Goal: Task Accomplishment & Management: Use online tool/utility

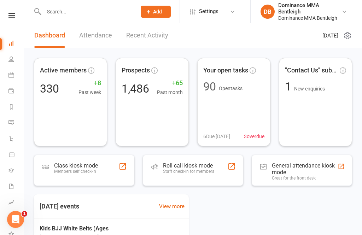
click at [11, 22] on div "Clubworx" at bounding box center [12, 24] width 24 height 23
click at [12, 14] on icon at bounding box center [11, 15] width 7 height 5
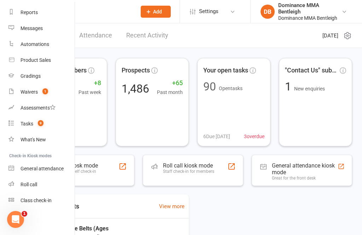
scroll to position [89, 0]
click at [45, 198] on div "Class check-in" at bounding box center [35, 200] width 31 height 6
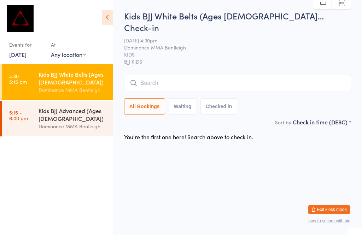
click at [143, 75] on input "search" at bounding box center [237, 83] width 227 height 16
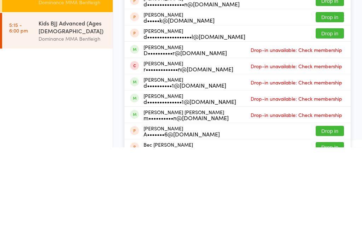
scroll to position [79, 0]
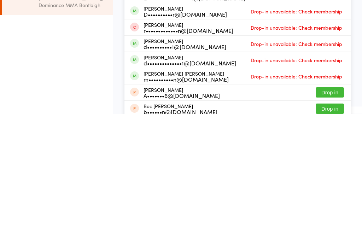
type input "[PERSON_NAME]"
click at [168, 198] on div "m••••••••••n@[DOMAIN_NAME]" at bounding box center [185, 201] width 85 height 6
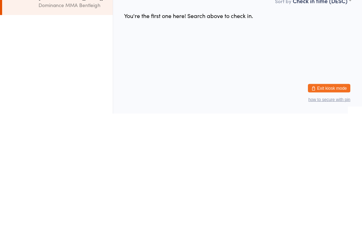
scroll to position [0, 0]
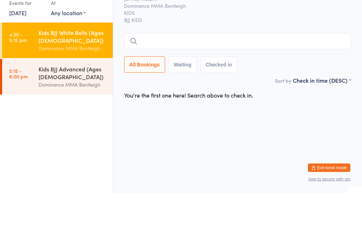
click at [151, 75] on input "search" at bounding box center [237, 83] width 227 height 16
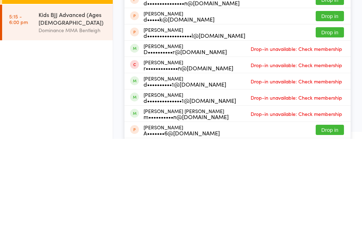
scroll to position [67, 0]
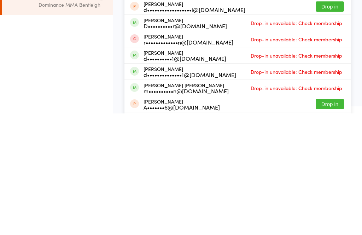
type input "[PERSON_NAME]"
click at [168, 209] on div "m••••••••••n@[DOMAIN_NAME]" at bounding box center [185, 212] width 85 height 6
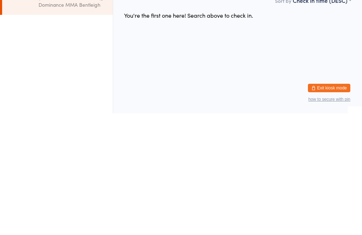
scroll to position [0, 0]
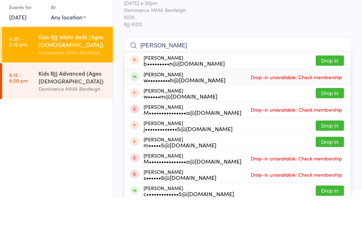
type input "[PERSON_NAME]"
click at [294, 109] on span "Drop-in unavailable: Check membership" at bounding box center [296, 114] width 95 height 11
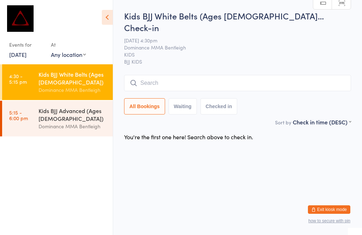
click at [86, 119] on div "Kids BJJ Advanced (Ages [DEMOGRAPHIC_DATA])" at bounding box center [73, 115] width 68 height 16
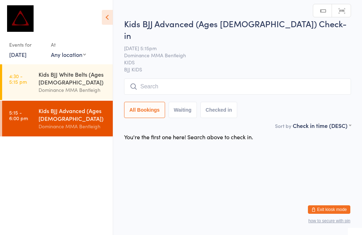
click at [85, 90] on div "Dominance MMA Bentleigh" at bounding box center [73, 90] width 68 height 8
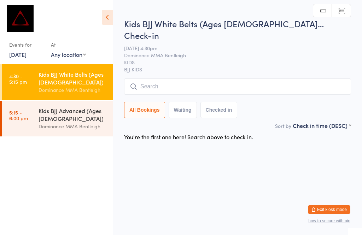
click at [204, 81] on input "search" at bounding box center [237, 86] width 227 height 16
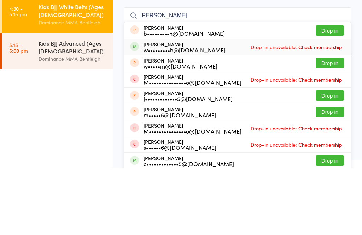
type input "[PERSON_NAME]"
click at [222, 106] on div "[PERSON_NAME] w•••••••••h@[DOMAIN_NAME] Drop-in unavailable: Check membership" at bounding box center [237, 114] width 226 height 16
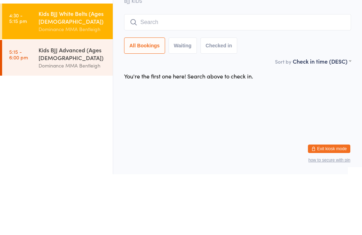
click at [83, 122] on div "Dominance MMA Bentleigh" at bounding box center [73, 126] width 68 height 8
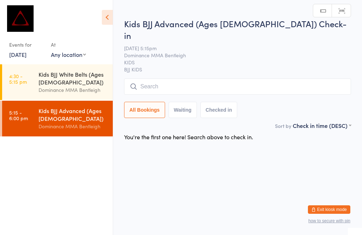
click at [70, 84] on div "Kids BJJ White Belts (Ages [DEMOGRAPHIC_DATA])" at bounding box center [73, 78] width 68 height 16
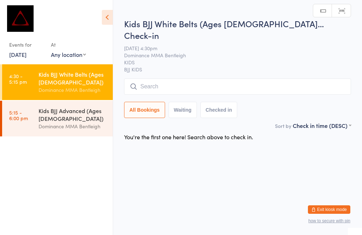
click at [194, 78] on input "search" at bounding box center [237, 86] width 227 height 16
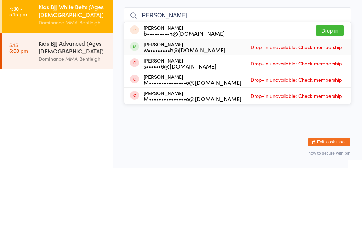
type input "[PERSON_NAME]"
click at [284, 109] on span "Drop-in unavailable: Check membership" at bounding box center [296, 114] width 95 height 11
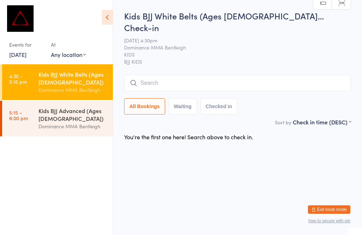
click at [184, 75] on input "search" at bounding box center [237, 83] width 227 height 16
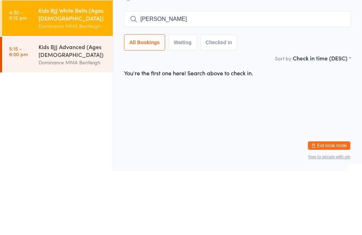
type input "[PERSON_NAME]"
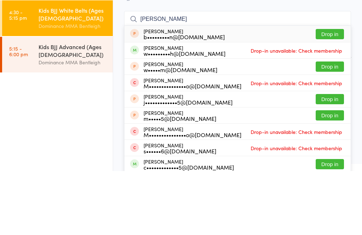
click at [72, 107] on div "Kids BJJ Advanced (Ages [DEMOGRAPHIC_DATA])" at bounding box center [73, 115] width 68 height 16
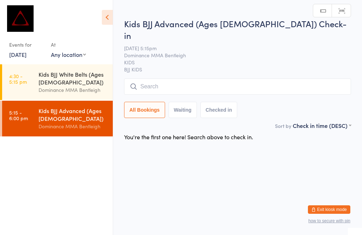
click at [158, 78] on input "search" at bounding box center [237, 86] width 227 height 16
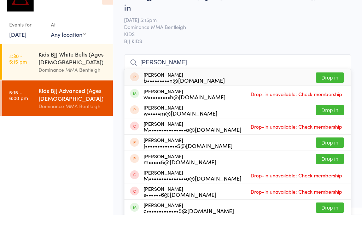
type input "[PERSON_NAME]"
click at [26, 51] on link "[DATE]" at bounding box center [17, 55] width 17 height 8
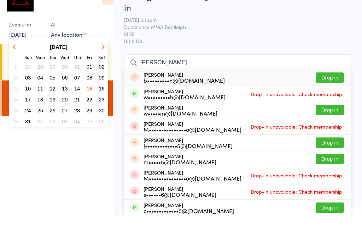
scroll to position [7, 0]
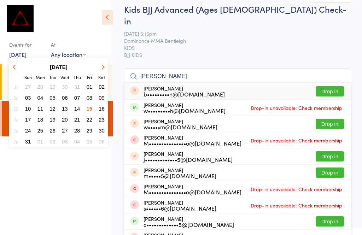
click at [91, 119] on span "22" at bounding box center [90, 120] width 6 height 6
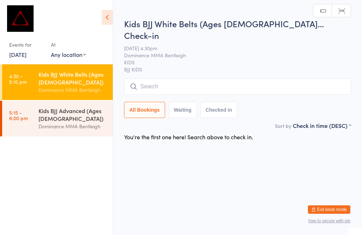
click at [26, 58] on link "[DATE]" at bounding box center [17, 55] width 17 height 8
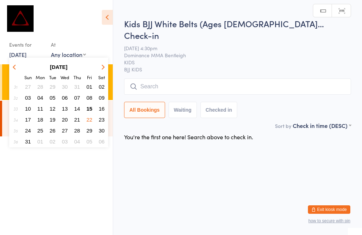
click at [88, 108] on span "15" at bounding box center [90, 109] width 6 height 6
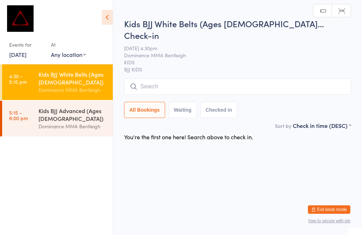
click at [253, 81] on input "search" at bounding box center [237, 86] width 227 height 16
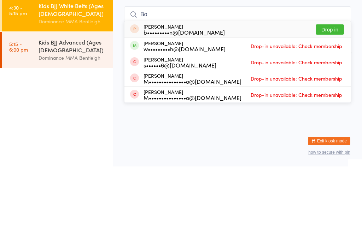
type input "B"
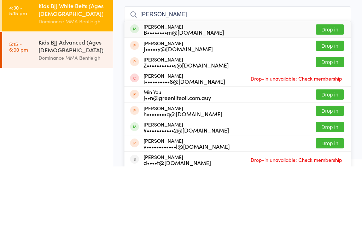
type input "[PERSON_NAME]"
click at [335, 93] on button "Drop in" at bounding box center [329, 98] width 28 height 10
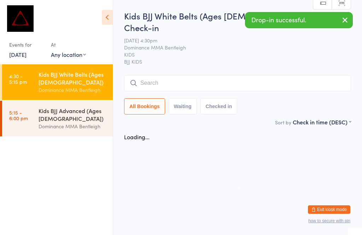
click at [71, 114] on div "Kids BJJ Advanced (Ages [DEMOGRAPHIC_DATA])" at bounding box center [73, 115] width 68 height 16
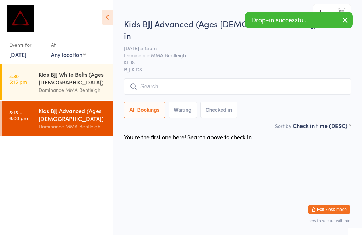
click at [171, 83] on input "search" at bounding box center [237, 86] width 227 height 16
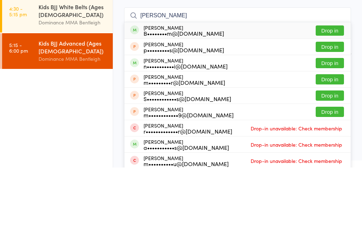
type input "[PERSON_NAME]"
click at [332, 93] on button "Drop in" at bounding box center [329, 98] width 28 height 10
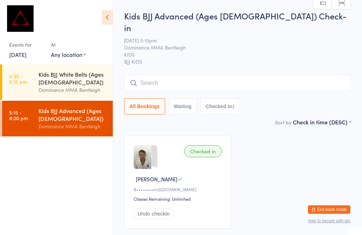
click at [143, 76] on input "search" at bounding box center [237, 83] width 227 height 16
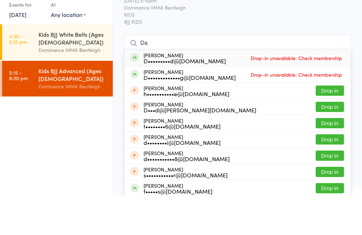
type input "D"
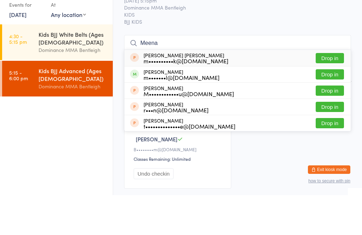
type input "Meena"
click at [325, 109] on button "Drop in" at bounding box center [329, 114] width 28 height 10
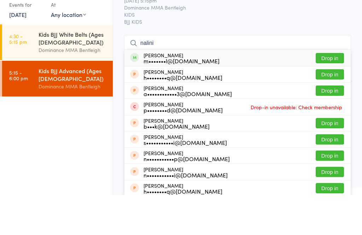
type input "nalini"
click at [201, 90] on div "[PERSON_NAME] m•••••••l@[DOMAIN_NAME] Drop in" at bounding box center [237, 98] width 226 height 16
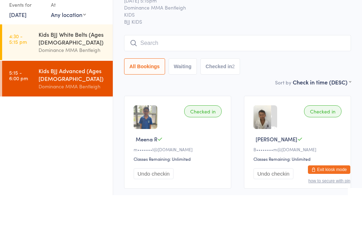
scroll to position [40, 0]
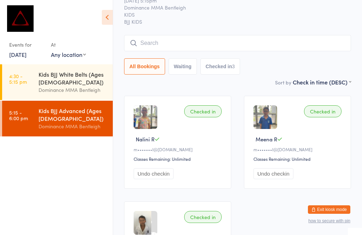
click at [160, 35] on input "search" at bounding box center [237, 43] width 227 height 16
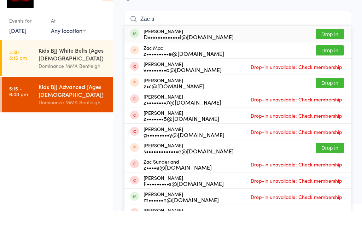
type input "Zac tr"
click at [170, 52] on div "[PERSON_NAME] D•••••••••••••i@[DOMAIN_NAME]" at bounding box center [188, 57] width 90 height 11
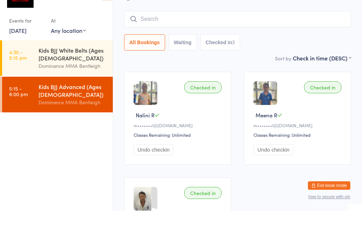
scroll to position [64, 0]
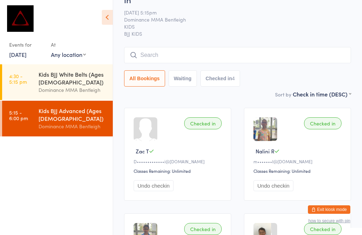
click at [252, 34] on div "Kids BJJ Advanced (Ages [DEMOGRAPHIC_DATA]) Check-in [DATE] 5:15pm Dominance MM…" at bounding box center [237, 36] width 227 height 108
click at [240, 52] on input "search" at bounding box center [237, 55] width 227 height 16
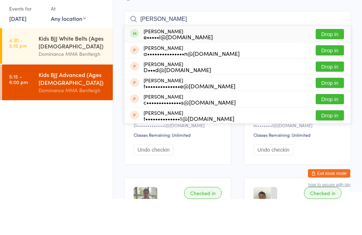
type input "[PERSON_NAME]"
click at [186, 70] on div "e•••••i@[DOMAIN_NAME]" at bounding box center [177, 73] width 69 height 6
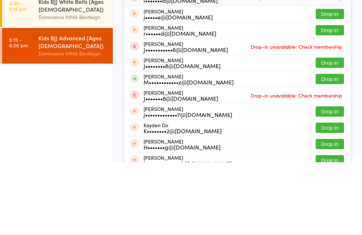
type input "jayden"
click at [163, 152] on div "M••••••••••••z@[DOMAIN_NAME]" at bounding box center [188, 155] width 90 height 6
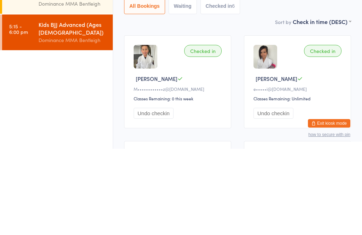
scroll to position [0, 0]
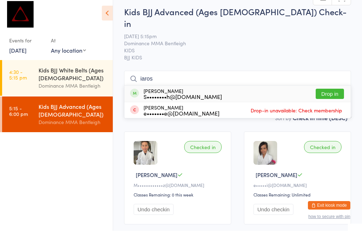
type input "iaros"
click at [333, 93] on button "Drop in" at bounding box center [329, 98] width 28 height 10
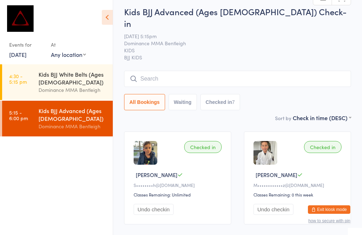
click at [159, 71] on input "search" at bounding box center [237, 79] width 227 height 16
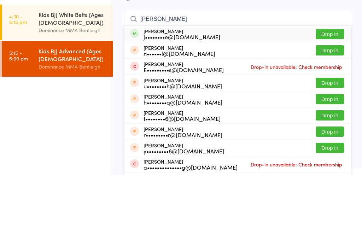
type input "[PERSON_NAME]"
click at [332, 89] on button "Drop in" at bounding box center [329, 94] width 28 height 10
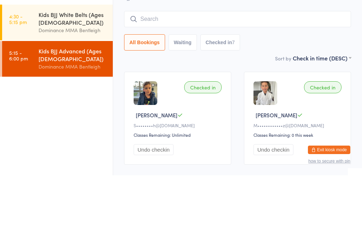
scroll to position [64, 0]
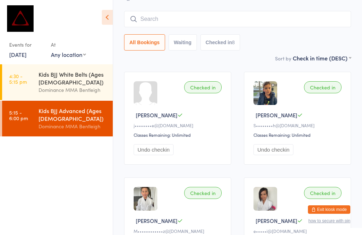
click at [237, 11] on input "search" at bounding box center [237, 19] width 227 height 16
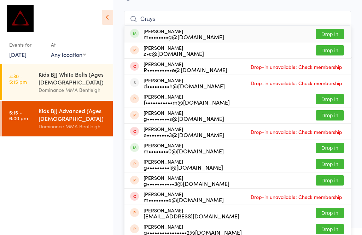
type input "Grays"
click at [332, 29] on button "Drop in" at bounding box center [329, 34] width 28 height 10
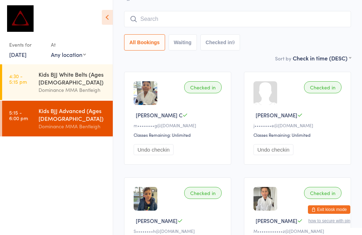
scroll to position [64, 0]
click at [289, 11] on input "search" at bounding box center [237, 19] width 227 height 16
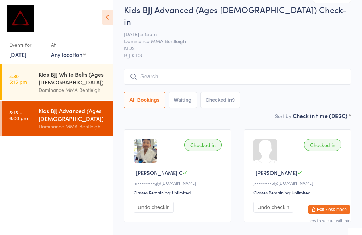
scroll to position [0, 0]
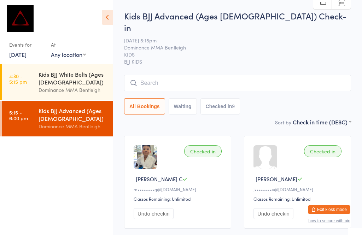
click at [254, 80] on input "search" at bounding box center [237, 83] width 227 height 16
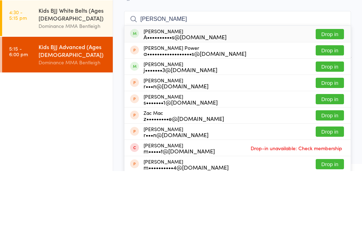
type input "[PERSON_NAME]"
click at [331, 93] on button "Drop in" at bounding box center [329, 98] width 28 height 10
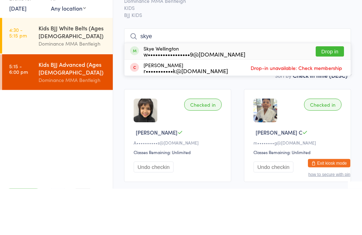
type input "skye"
click at [336, 93] on button "Drop in" at bounding box center [329, 98] width 28 height 10
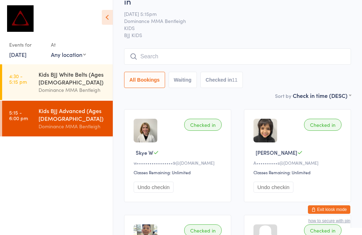
scroll to position [25, 0]
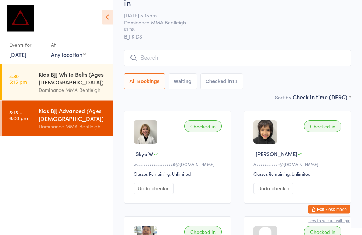
click at [187, 50] on input "search" at bounding box center [237, 58] width 227 height 16
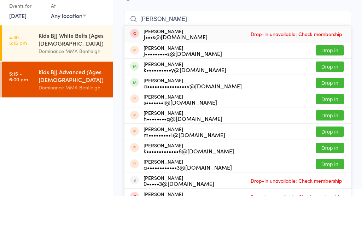
type input "[PERSON_NAME]"
click at [329, 117] on button "Drop in" at bounding box center [329, 122] width 28 height 10
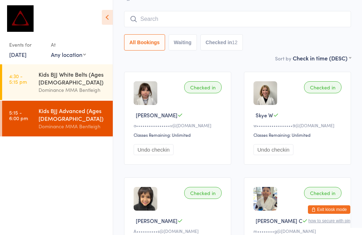
click at [169, 11] on input "search" at bounding box center [237, 19] width 227 height 16
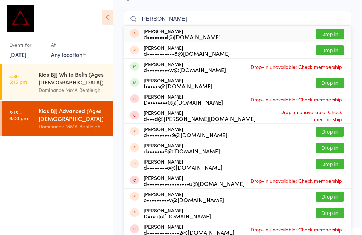
type input "[PERSON_NAME]"
click at [329, 78] on button "Drop in" at bounding box center [329, 83] width 28 height 10
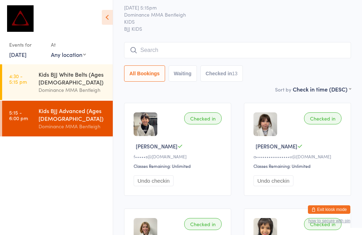
click at [145, 42] on input "search" at bounding box center [237, 50] width 227 height 16
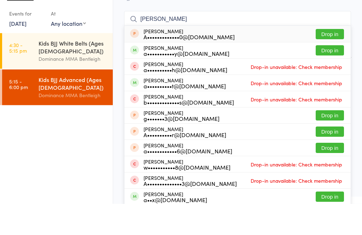
type input "[PERSON_NAME]"
click at [198, 82] on div "a•••••••••••y@[DOMAIN_NAME]" at bounding box center [186, 85] width 86 height 6
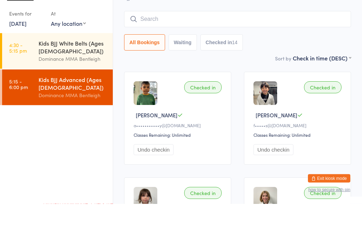
click at [255, 85] on div "Sort by Check in time (DESC) First name (ASC) First name (DESC) Last name (ASC)…" at bounding box center [237, 89] width 227 height 8
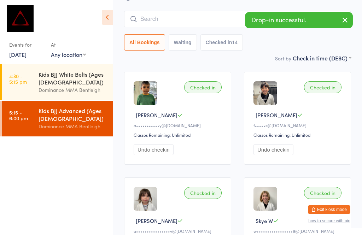
click at [203, 81] on div "Checked in" at bounding box center [202, 87] width 37 height 12
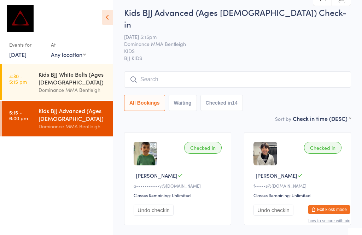
scroll to position [0, 0]
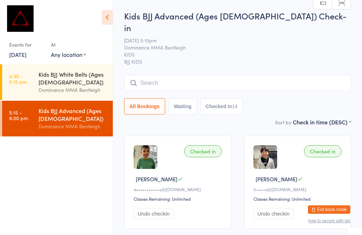
click at [239, 77] on input "search" at bounding box center [237, 83] width 227 height 16
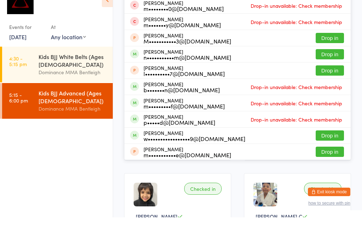
scroll to position [162, 0]
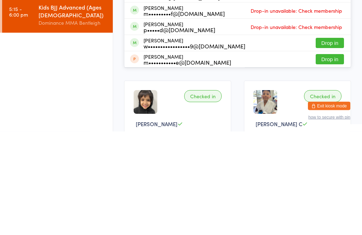
type input "Max"
click at [336, 142] on button "Drop in" at bounding box center [329, 147] width 28 height 10
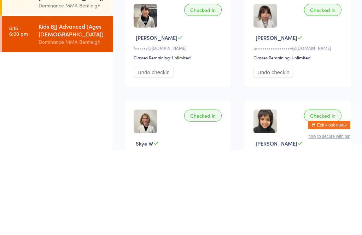
click at [54, 99] on ul "4:30 - 5:15 pm Kids BJJ White Belts (Ages [DEMOGRAPHIC_DATA]) Dominance MMA Ben…" at bounding box center [56, 149] width 113 height 171
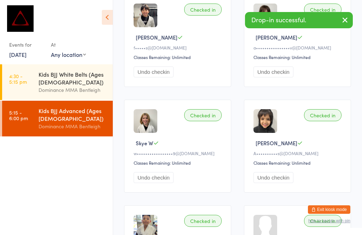
click at [76, 69] on div "Kids BJJ White Belts (Ages [DEMOGRAPHIC_DATA]) Dominance MMA Bentleigh" at bounding box center [76, 82] width 74 height 36
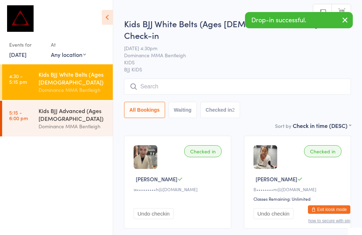
click at [60, 134] on div "Kids BJJ Advanced (Ages [DEMOGRAPHIC_DATA]) Dominance MMA Bentleigh" at bounding box center [76, 119] width 74 height 36
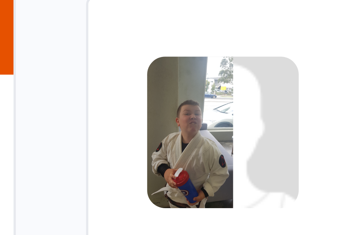
scroll to position [10, 0]
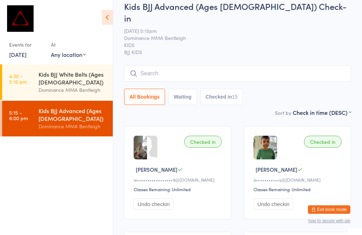
click at [177, 65] on input "search" at bounding box center [237, 73] width 227 height 16
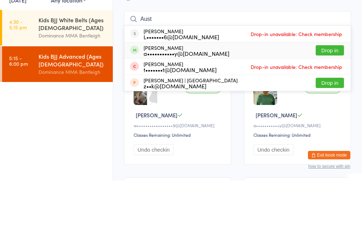
type input "Aust"
click at [158, 105] on div "a•••••••••••y@[DOMAIN_NAME]" at bounding box center [186, 108] width 86 height 6
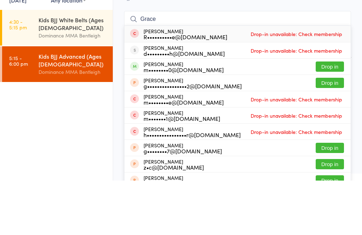
type input "Grace"
click at [338, 116] on button "Drop in" at bounding box center [329, 121] width 28 height 10
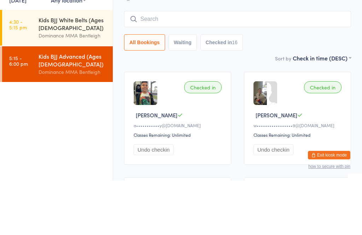
scroll to position [64, 0]
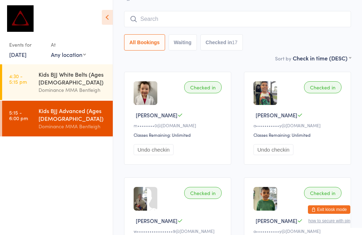
click at [251, 16] on input "search" at bounding box center [237, 19] width 227 height 16
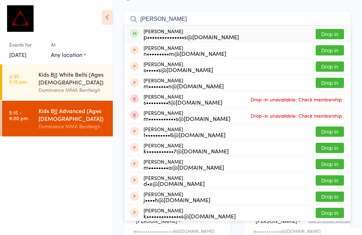
type input "[PERSON_NAME]"
click at [174, 34] on div "p•••••••••••••••s@[DOMAIN_NAME]" at bounding box center [190, 37] width 95 height 6
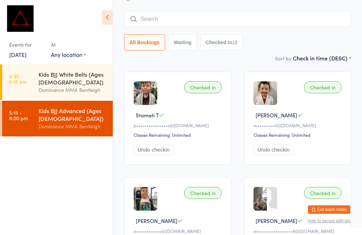
click at [171, 12] on input "search" at bounding box center [237, 19] width 227 height 16
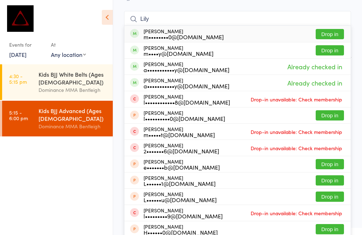
type input "Lily"
click at [332, 29] on button "Drop in" at bounding box center [329, 34] width 28 height 10
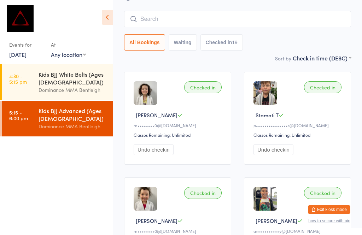
click at [179, 11] on input "search" at bounding box center [237, 19] width 227 height 16
type input "Stam"
